Goal: Task Accomplishment & Management: Complete application form

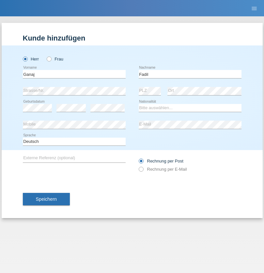
type input "Fadil"
select select "XK"
select select "C"
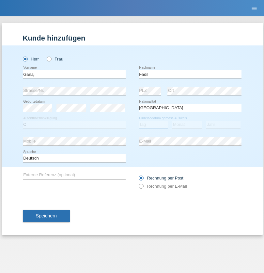
select select "10"
select select "08"
select select "2021"
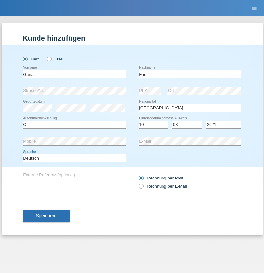
select select "en"
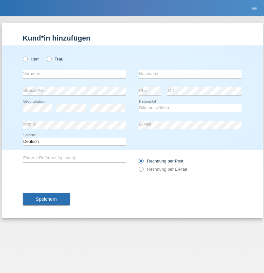
radio input "true"
click at [74, 74] on input "text" at bounding box center [74, 74] width 103 height 8
type input "[PERSON_NAME]"
click at [190, 74] on input "text" at bounding box center [190, 74] width 103 height 8
type input "Muja"
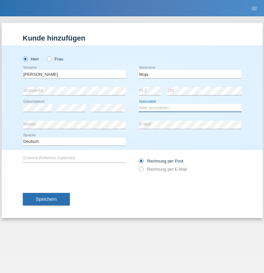
select select "XK"
select select "C"
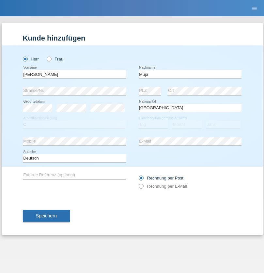
select select "03"
select select "07"
select select "2021"
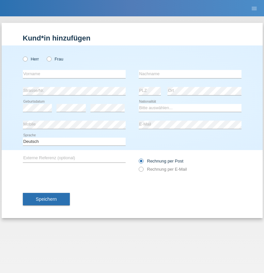
radio input "true"
click at [74, 74] on input "text" at bounding box center [74, 74] width 103 height 8
type input "Thomas"
click at [190, 74] on input "text" at bounding box center [190, 74] width 103 height 8
type input "Berger"
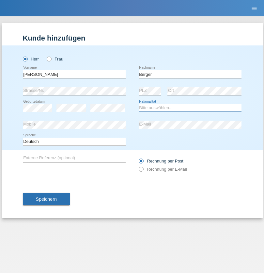
select select "CH"
radio input "true"
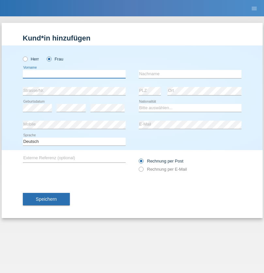
click at [74, 74] on input "text" at bounding box center [74, 74] width 103 height 8
type input "Teixeira da Silva Moço"
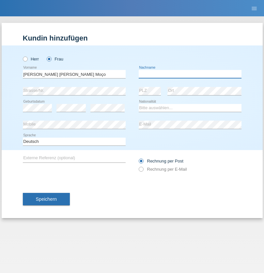
click at [190, 74] on input "text" at bounding box center [190, 74] width 103 height 8
type input "Paula"
select select "PT"
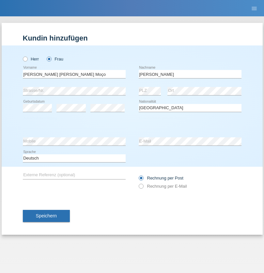
select select "C"
select select "28"
select select "03"
select select "2005"
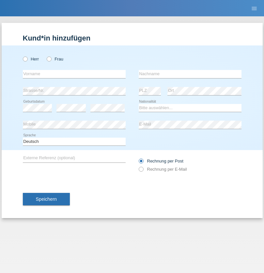
radio input "true"
click at [74, 74] on input "text" at bounding box center [74, 74] width 103 height 8
type input "Teklay"
click at [190, 74] on input "text" at bounding box center [190, 74] width 103 height 8
type input "Fiori"
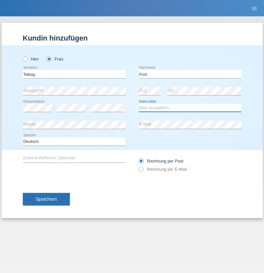
select select "ER"
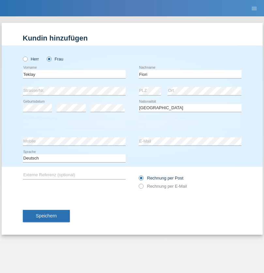
select select "C"
select select "10"
select select "08"
select select "2021"
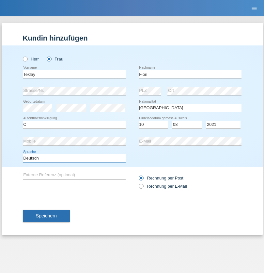
select select "en"
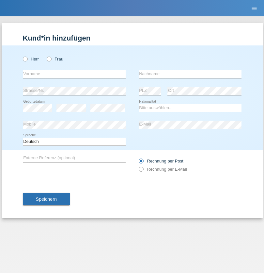
radio input "true"
click at [74, 74] on input "text" at bounding box center [74, 74] width 103 height 8
type input "Sadia"
click at [190, 74] on input "text" at bounding box center [190, 74] width 103 height 8
type input "Nejmaoui"
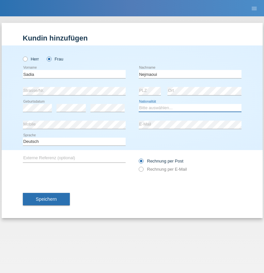
select select "MA"
select select "C"
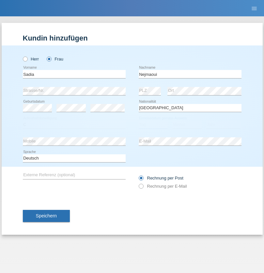
select select "01"
select select "06"
select select "1964"
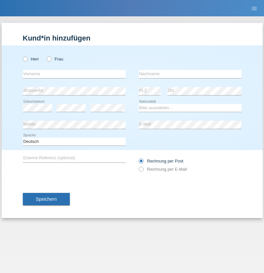
radio input "true"
click at [74, 74] on input "text" at bounding box center [74, 74] width 103 height 8
type input "Carlos"
click at [190, 74] on input "text" at bounding box center [190, 74] width 103 height 8
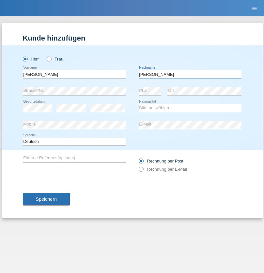
type input "Nobrega"
select select "CH"
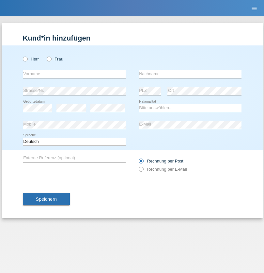
radio input "true"
click at [74, 74] on input "text" at bounding box center [74, 74] width 103 height 8
type input "Thivagaran"
click at [190, 74] on input "text" at bounding box center [190, 74] width 103 height 8
type input "Selvanayagam"
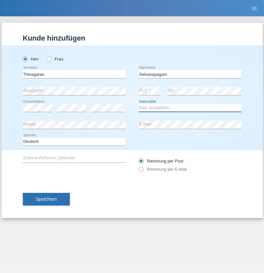
select select "LK"
select select "C"
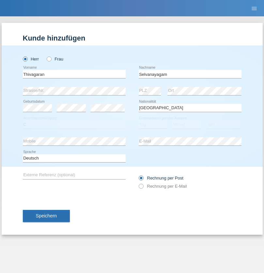
select select "23"
select select "03"
select select "2021"
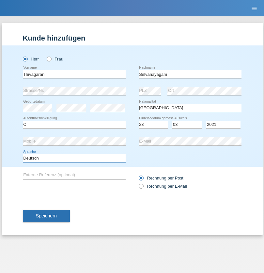
select select "en"
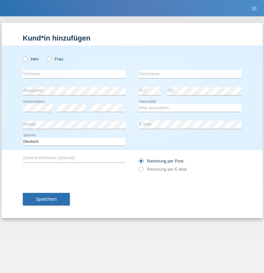
radio input "true"
click at [74, 74] on input "text" at bounding box center [74, 74] width 103 height 8
type input "Monika"
click at [190, 74] on input "text" at bounding box center [190, 74] width 103 height 8
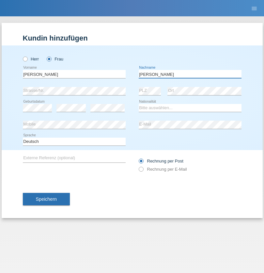
type input "Keller"
select select "CH"
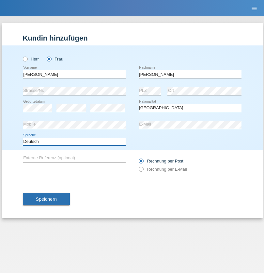
select select "en"
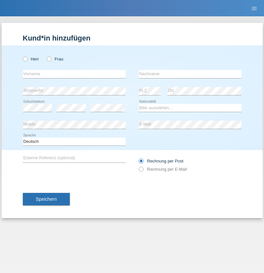
radio input "true"
click at [74, 74] on input "text" at bounding box center [74, 74] width 103 height 8
type input "Tymur"
click at [190, 74] on input "text" at bounding box center [190, 74] width 103 height 8
type input "Hunderchuk"
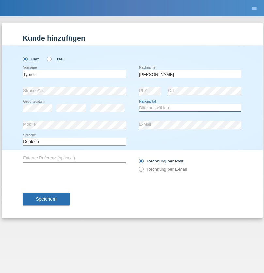
select select "UA"
select select "C"
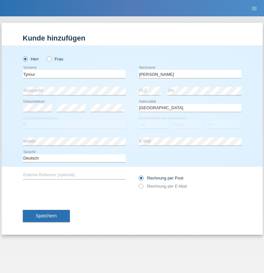
select select "20"
select select "08"
select select "2021"
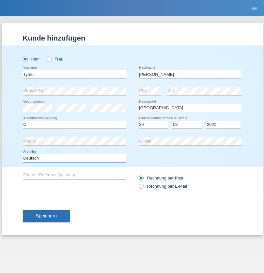
select select "en"
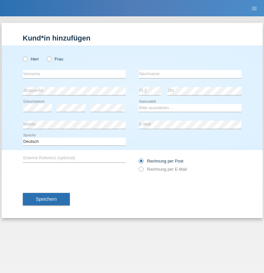
radio input "true"
click at [74, 74] on input "text" at bounding box center [74, 74] width 103 height 8
type input "Tymur"
click at [190, 74] on input "text" at bounding box center [190, 74] width 103 height 8
type input "Hunderchuj"
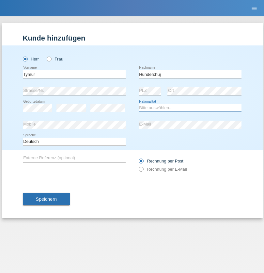
select select "UA"
select select "C"
select select "20"
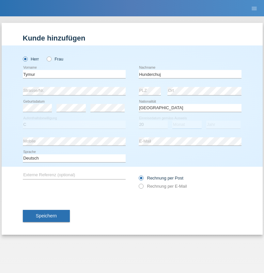
select select "08"
select select "2021"
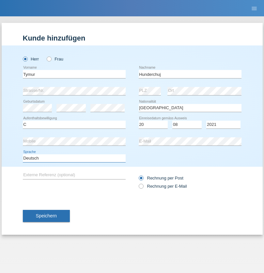
select select "en"
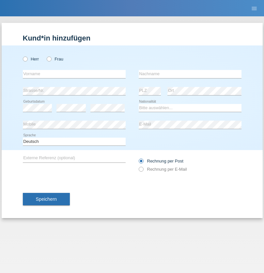
radio input "true"
click at [74, 74] on input "text" at bounding box center [74, 74] width 103 height 8
type input "[PERSON_NAME]"
click at [190, 74] on input "text" at bounding box center [190, 74] width 103 height 8
type input "Tropp"
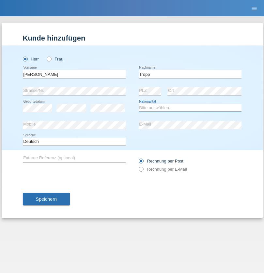
select select "SK"
select select "C"
select select "10"
select select "08"
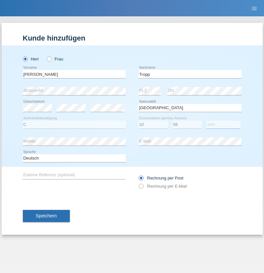
select select "2021"
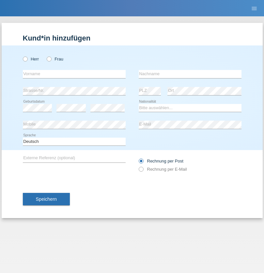
radio input "true"
click at [74, 74] on input "text" at bounding box center [74, 74] width 103 height 8
type input "Dirk"
click at [190, 74] on input "text" at bounding box center [190, 74] width 103 height 8
type input "Ringle"
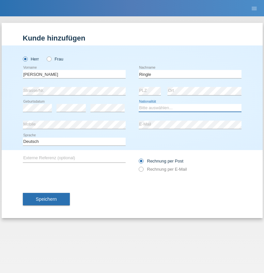
select select "DE"
select select "C"
select select "06"
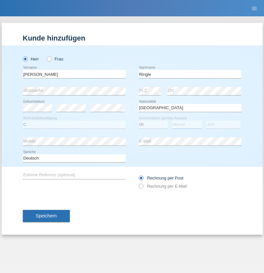
select select "01"
select select "2021"
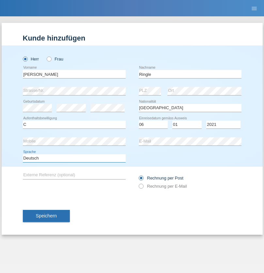
select select "en"
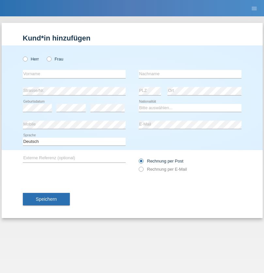
radio input "true"
click at [74, 74] on input "text" at bounding box center [74, 74] width 103 height 8
type input "Junior"
click at [190, 74] on input "text" at bounding box center [190, 74] width 103 height 8
type input "[PERSON_NAME]"
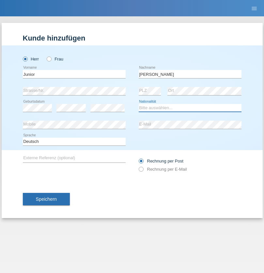
select select "CH"
radio input "true"
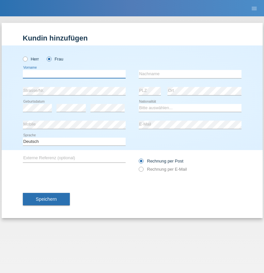
click at [74, 74] on input "text" at bounding box center [74, 74] width 103 height 8
type input "Maria Fernanda"
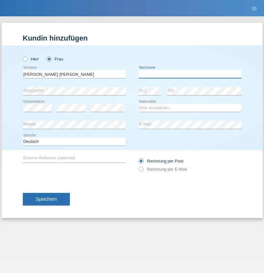
click at [190, 74] on input "text" at bounding box center [190, 74] width 103 height 8
type input "Knusel Campillo"
select select "CH"
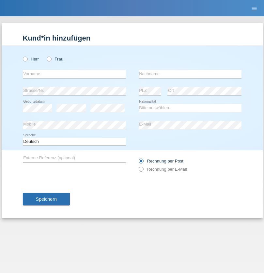
radio input "true"
click at [74, 74] on input "text" at bounding box center [74, 74] width 103 height 8
type input "Beqiri"
click at [190, 74] on input "text" at bounding box center [190, 74] width 103 height 8
type input "Shpresa"
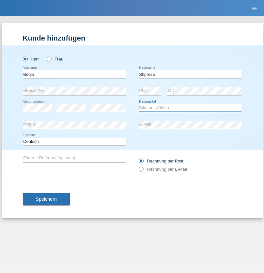
select select "XK"
select select "C"
select select "08"
select select "02"
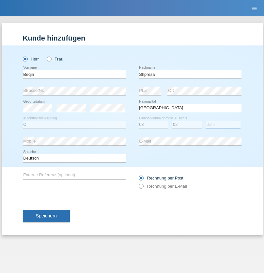
select select "1979"
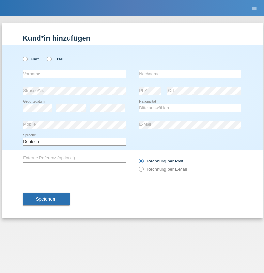
radio input "true"
click at [74, 74] on input "text" at bounding box center [74, 74] width 103 height 8
type input "[PERSON_NAME]"
click at [190, 74] on input "text" at bounding box center [190, 74] width 103 height 8
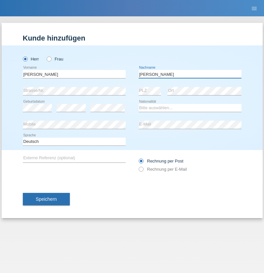
type input "[PERSON_NAME]"
select select "CH"
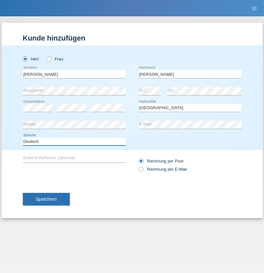
select select "en"
